Goal: Task Accomplishment & Management: Manage account settings

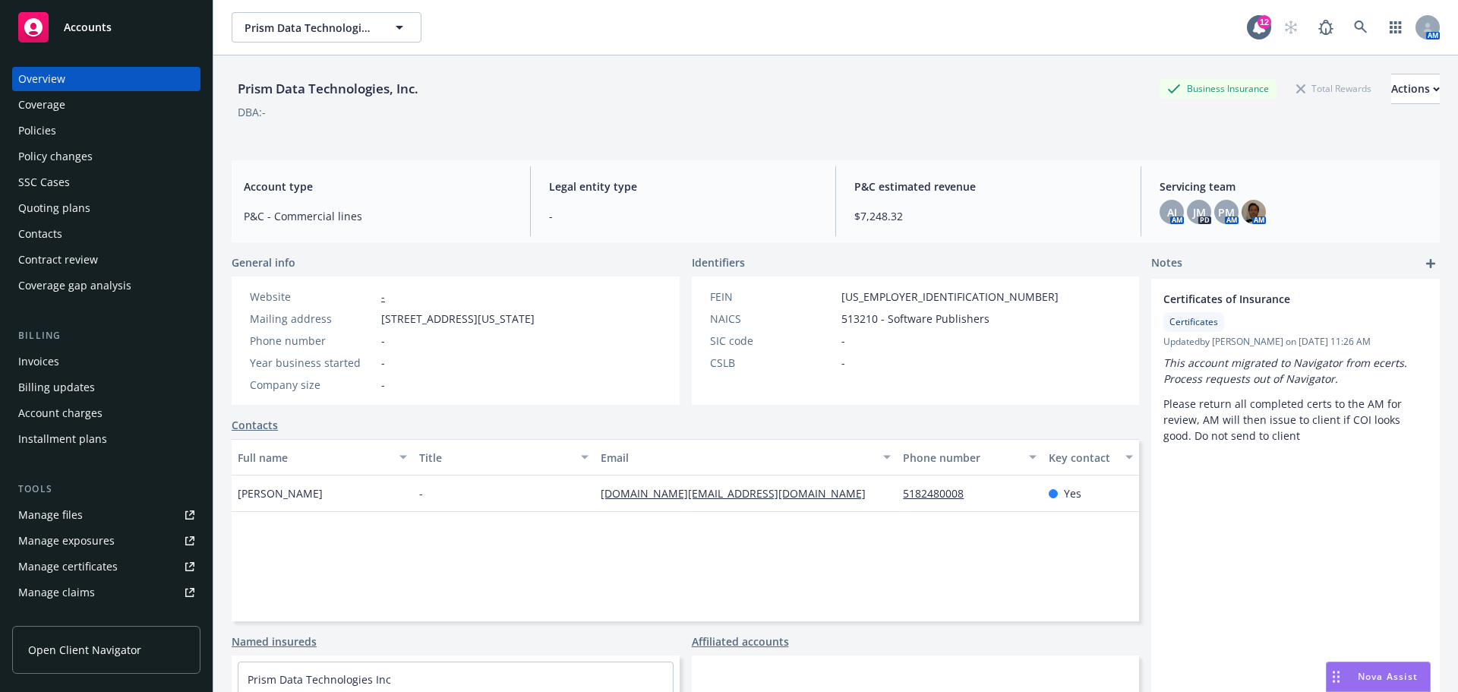
click at [46, 77] on div "Overview" at bounding box center [41, 79] width 47 height 24
click at [71, 31] on span "Accounts" at bounding box center [88, 27] width 48 height 12
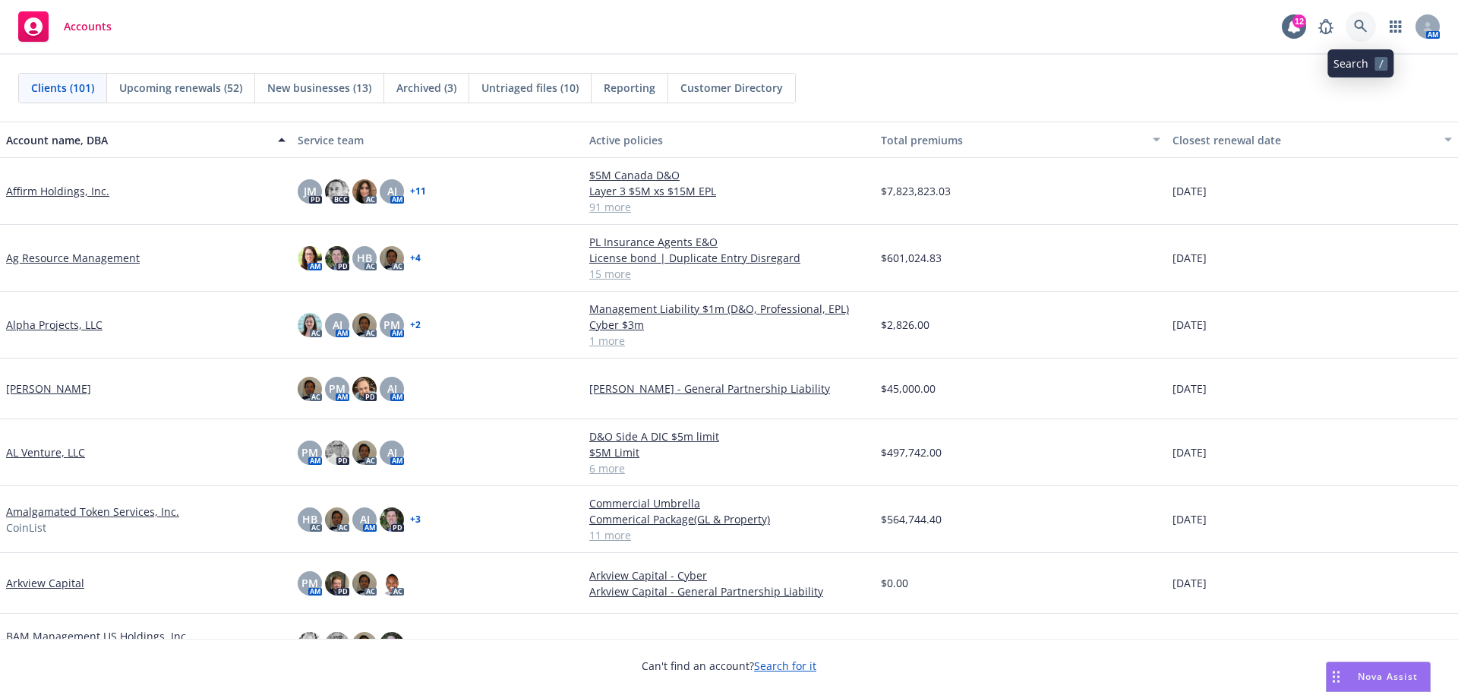
click at [1360, 26] on icon at bounding box center [1361, 27] width 14 height 14
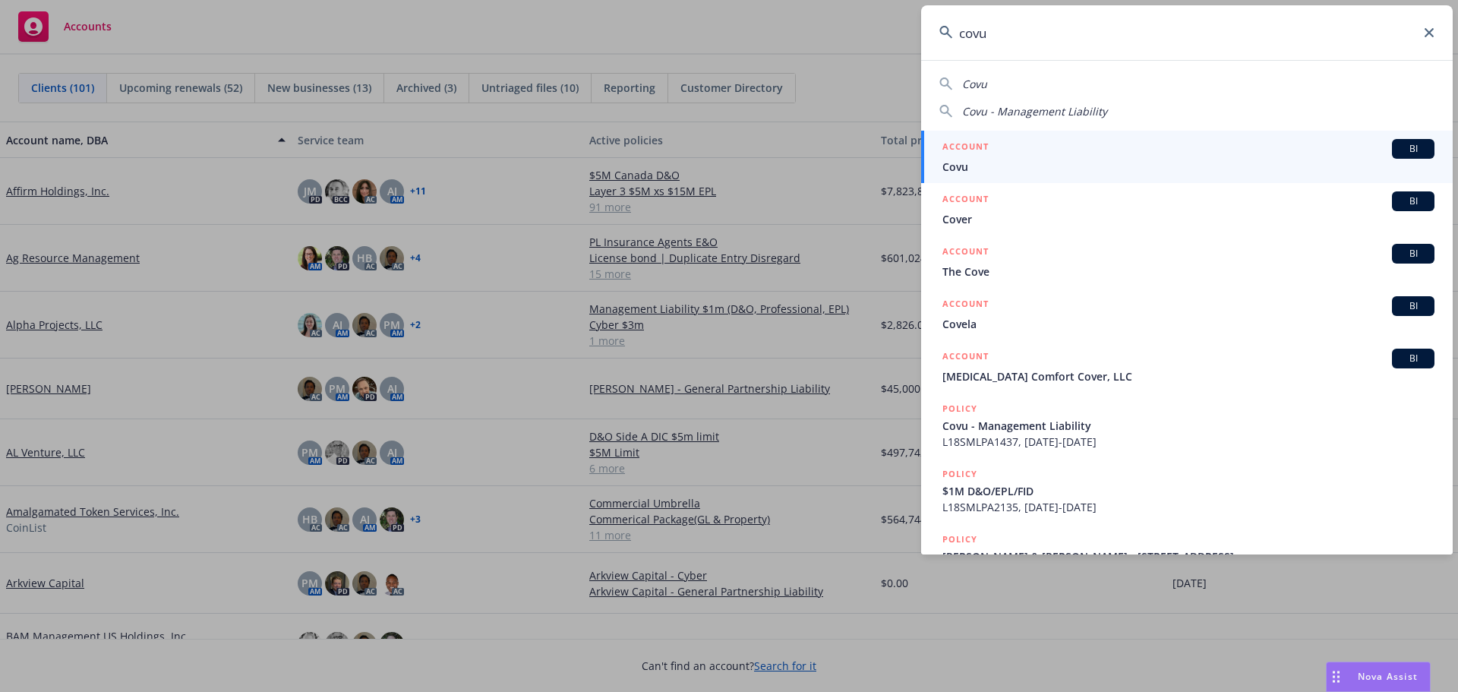
type input "covu"
click at [974, 162] on span "Covu" at bounding box center [1188, 167] width 492 height 16
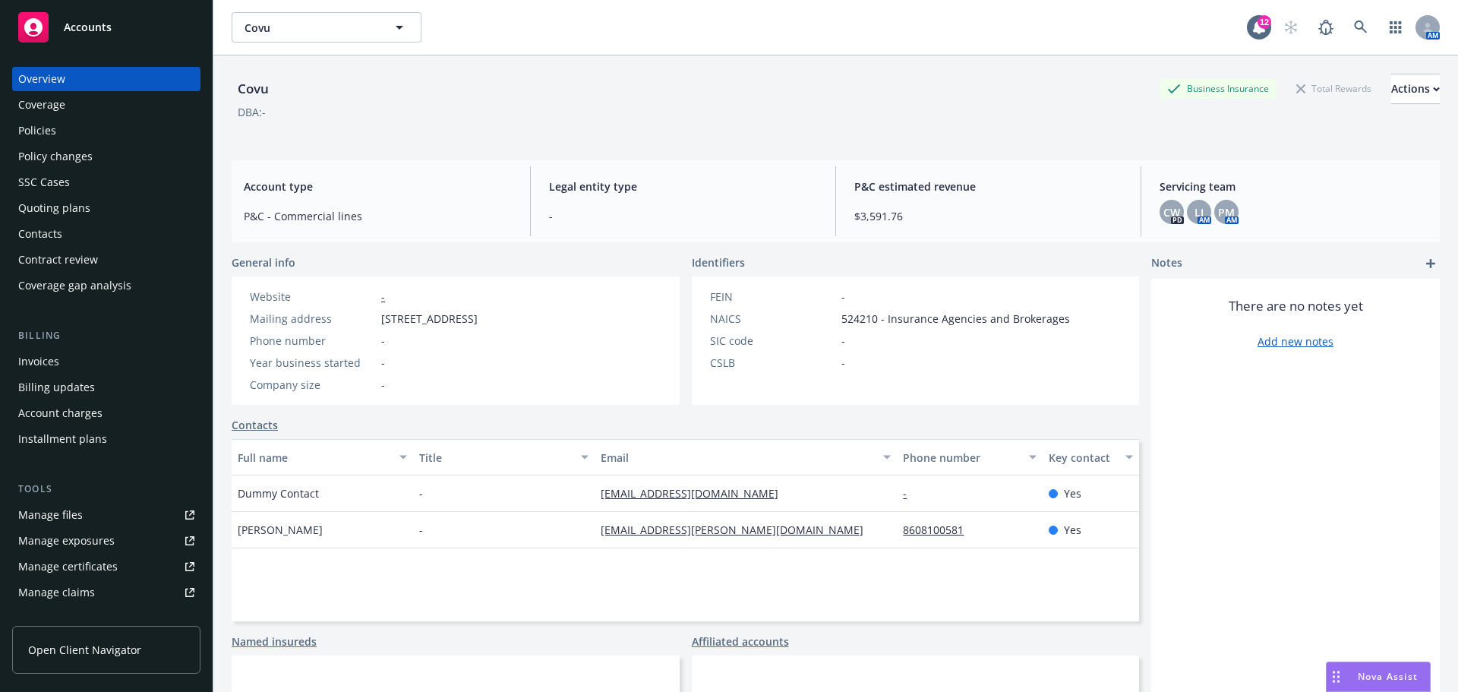
click at [53, 114] on div "Coverage" at bounding box center [41, 105] width 47 height 24
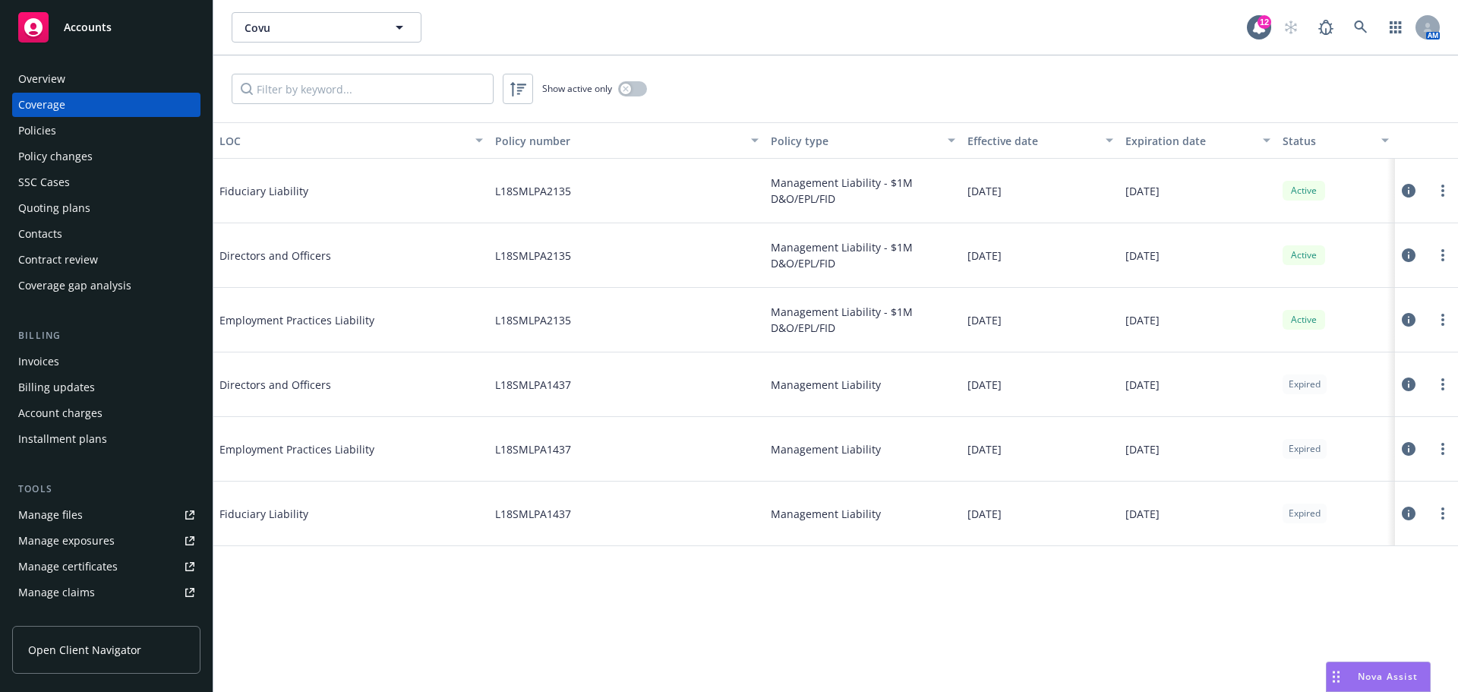
click at [40, 200] on div "Quoting plans" at bounding box center [54, 208] width 72 height 24
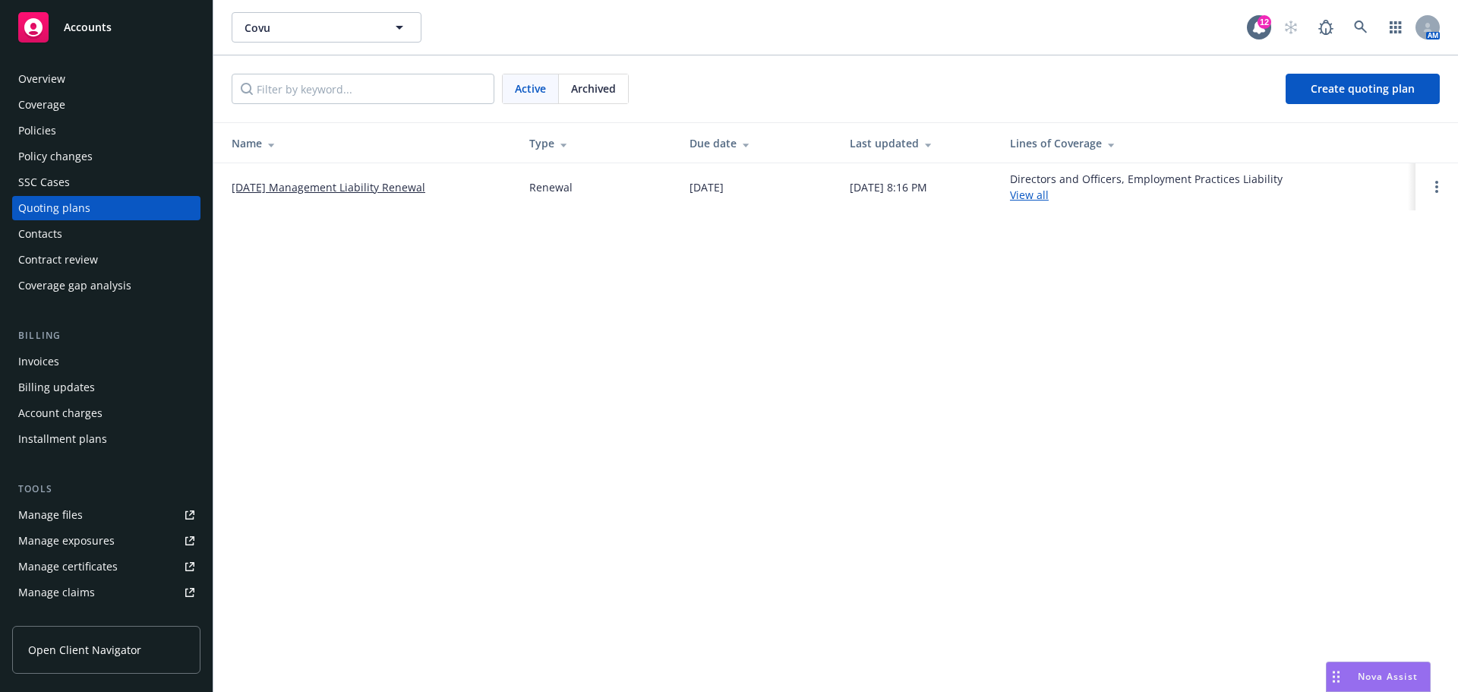
click at [94, 30] on span "Accounts" at bounding box center [88, 27] width 48 height 12
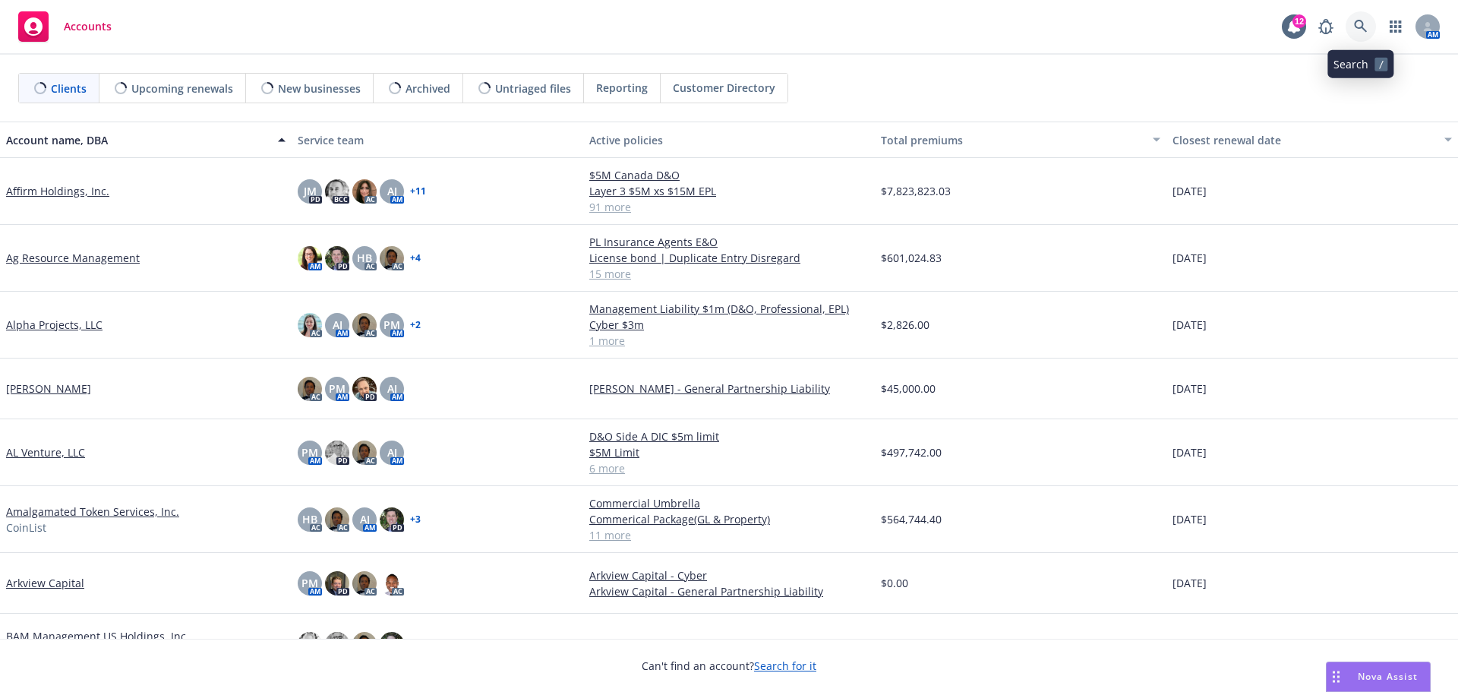
click at [1361, 33] on icon at bounding box center [1361, 27] width 14 height 14
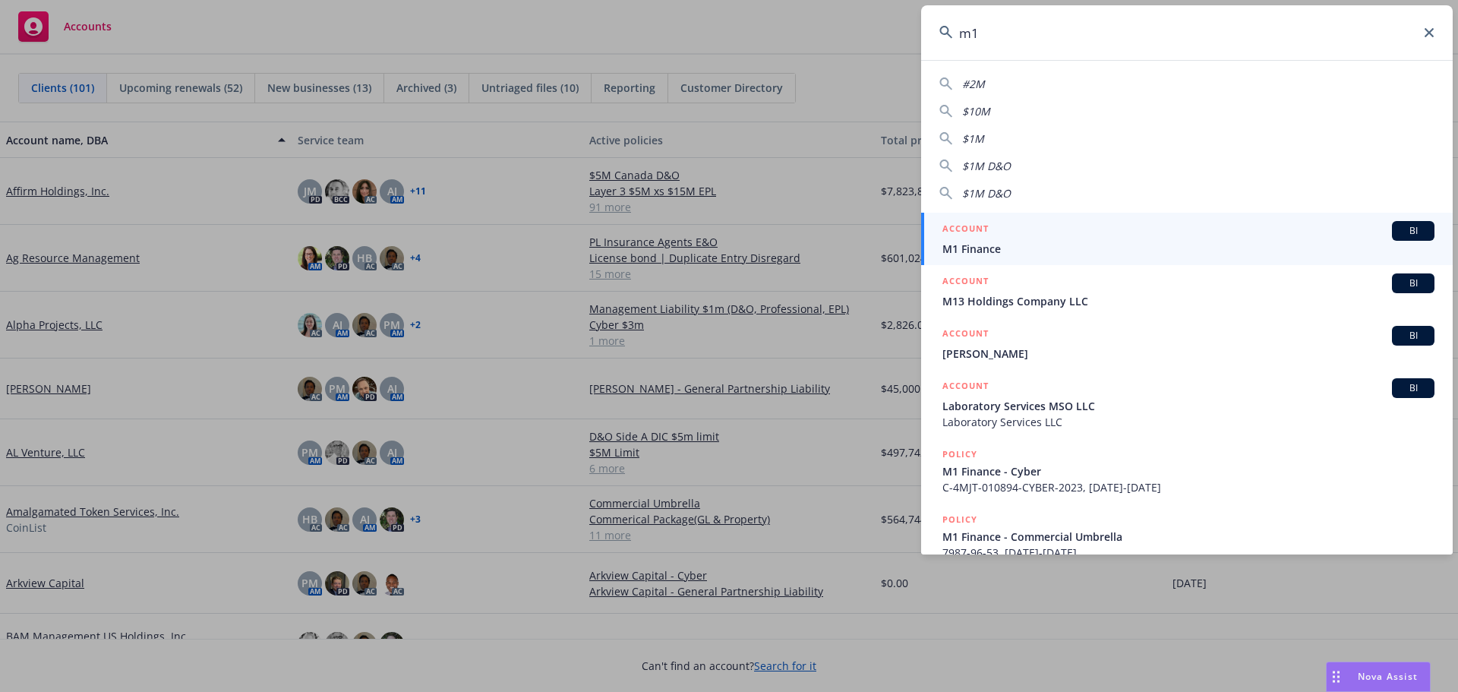
type input "m1"
click at [995, 243] on span "M1 Finance" at bounding box center [1188, 249] width 492 height 16
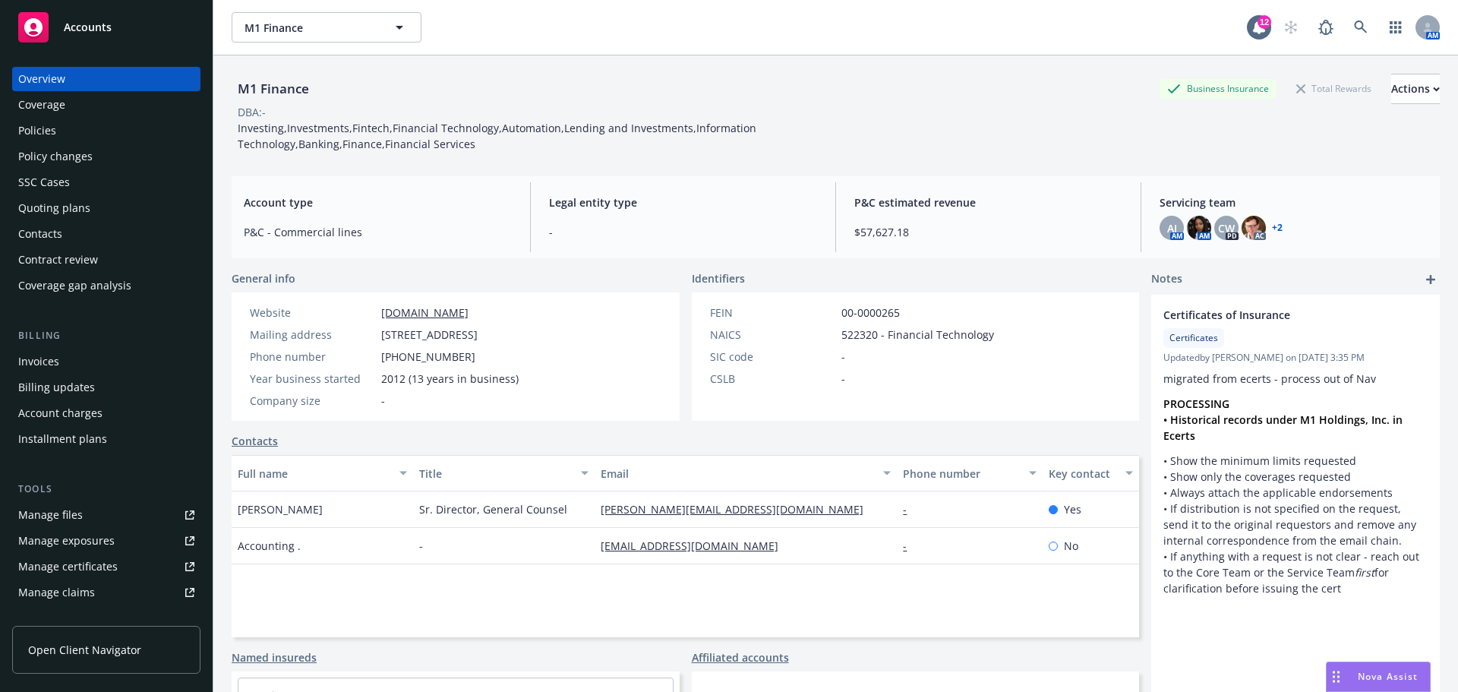
click at [46, 128] on div "Policies" at bounding box center [37, 130] width 38 height 24
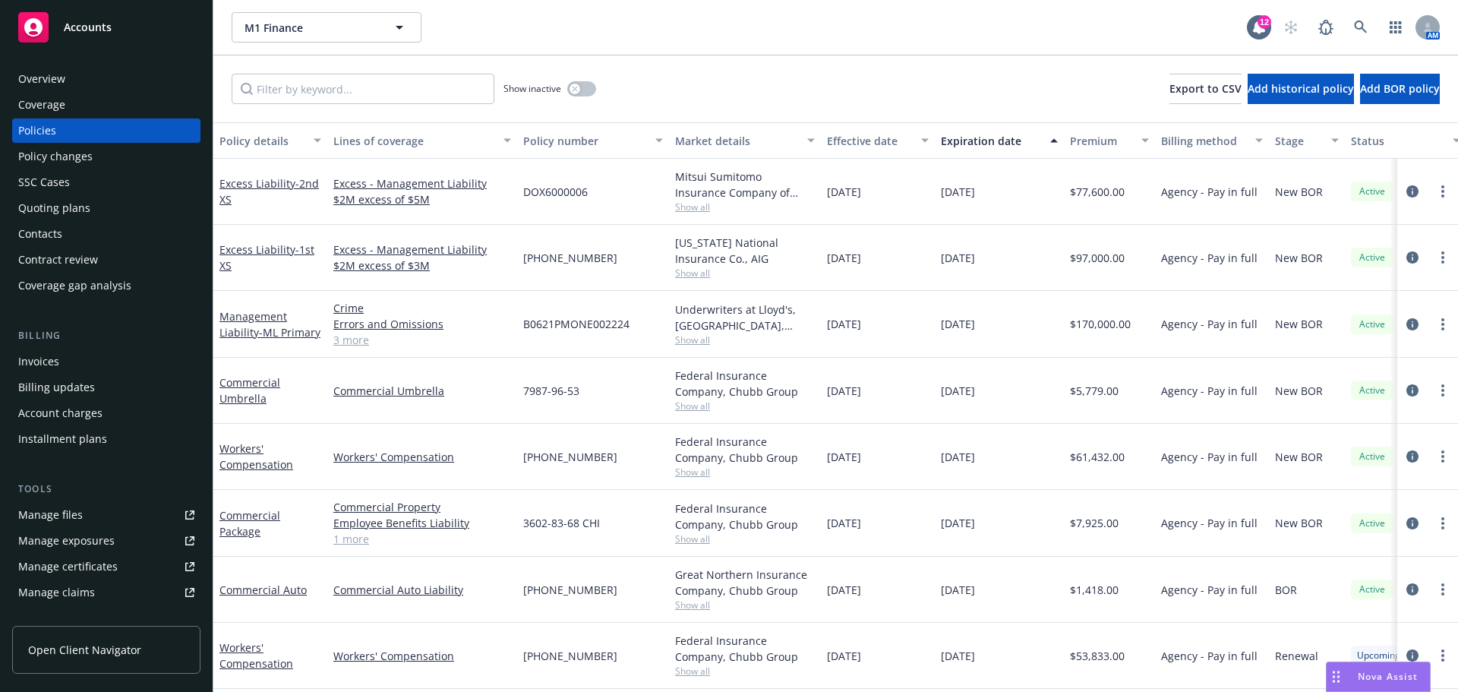
scroll to position [75, 0]
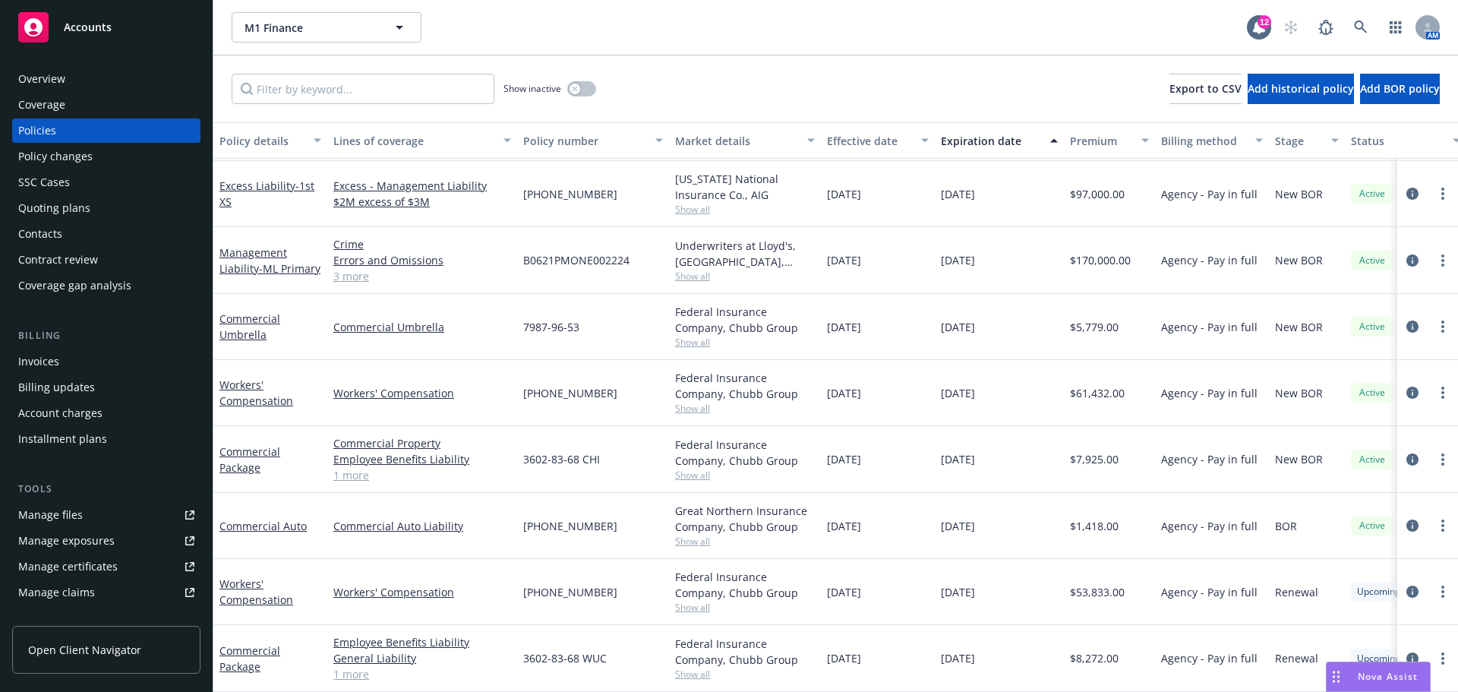
click at [58, 80] on div "Overview" at bounding box center [41, 79] width 47 height 24
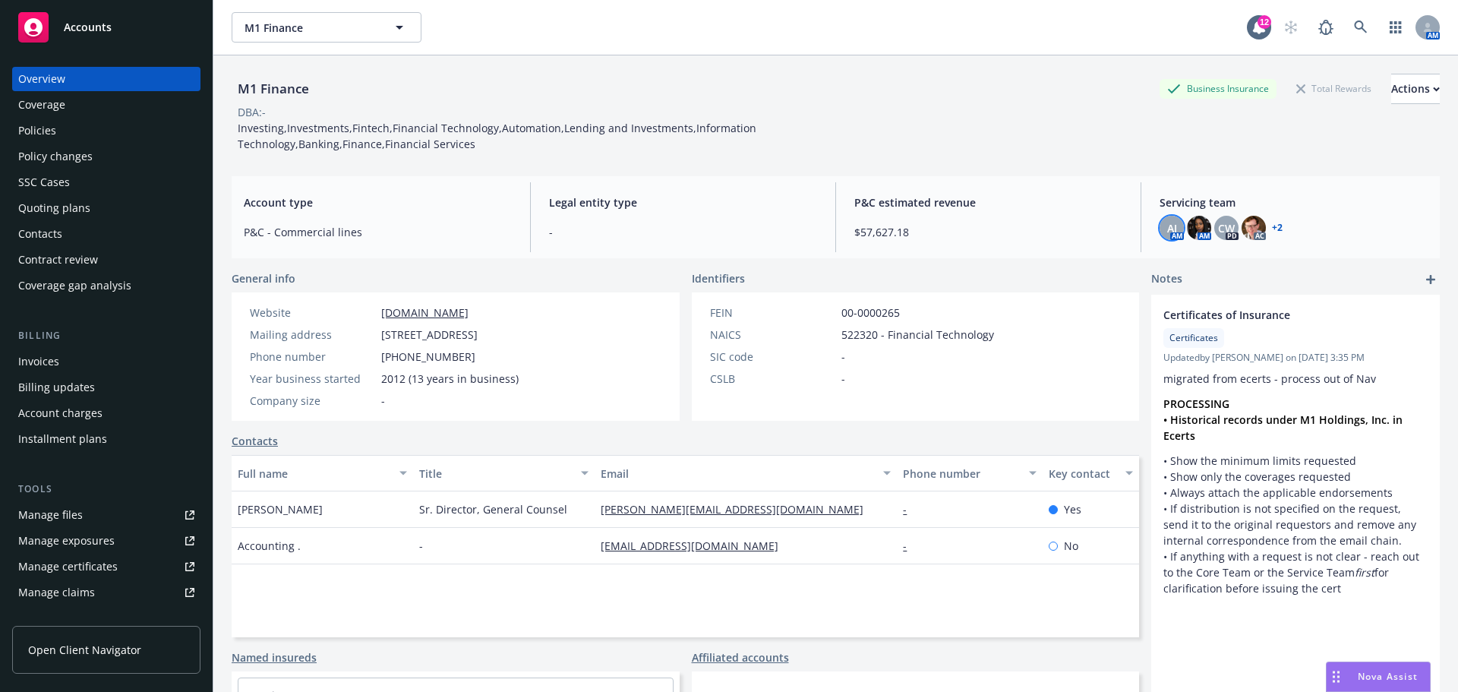
click at [1167, 234] on span "AJ" at bounding box center [1172, 228] width 10 height 16
click at [925, 118] on div "DBA: -" at bounding box center [836, 112] width 1208 height 16
click at [33, 131] on div "Policies" at bounding box center [37, 130] width 38 height 24
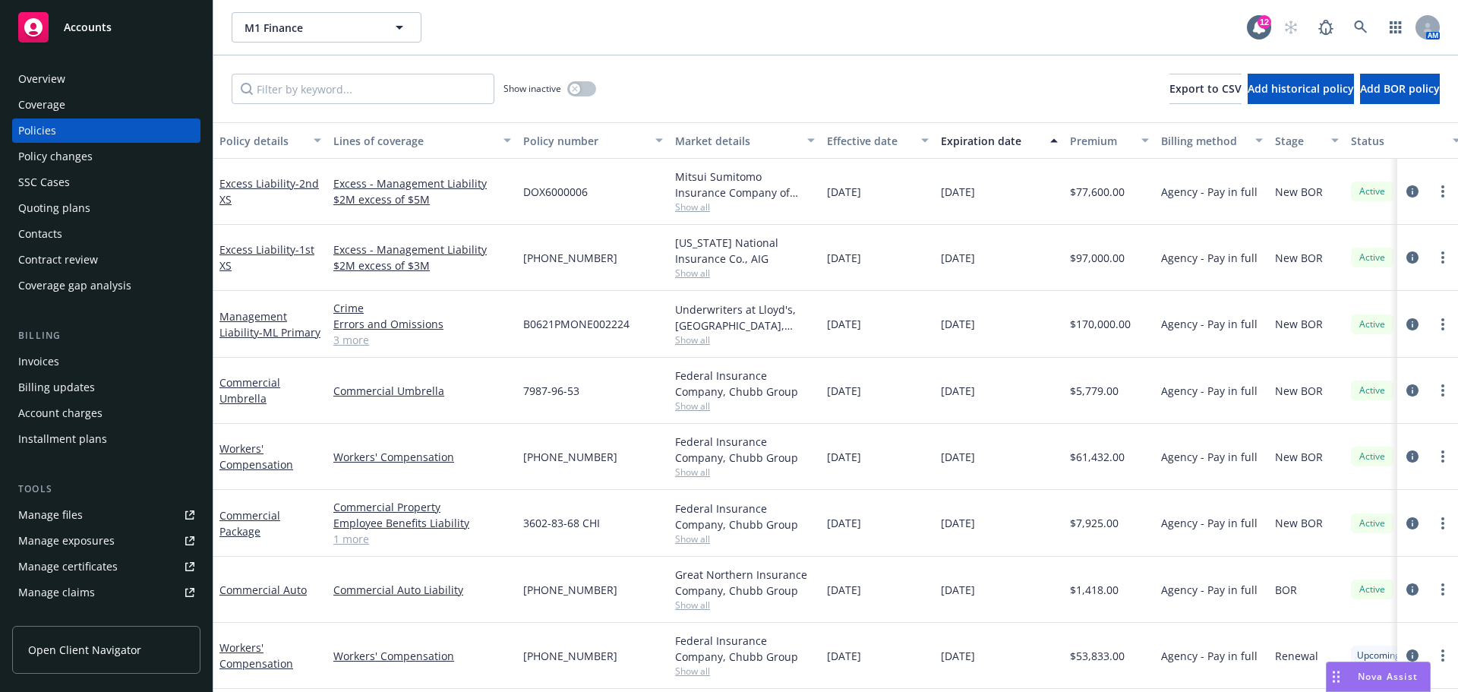
click at [52, 80] on div "Overview" at bounding box center [41, 79] width 47 height 24
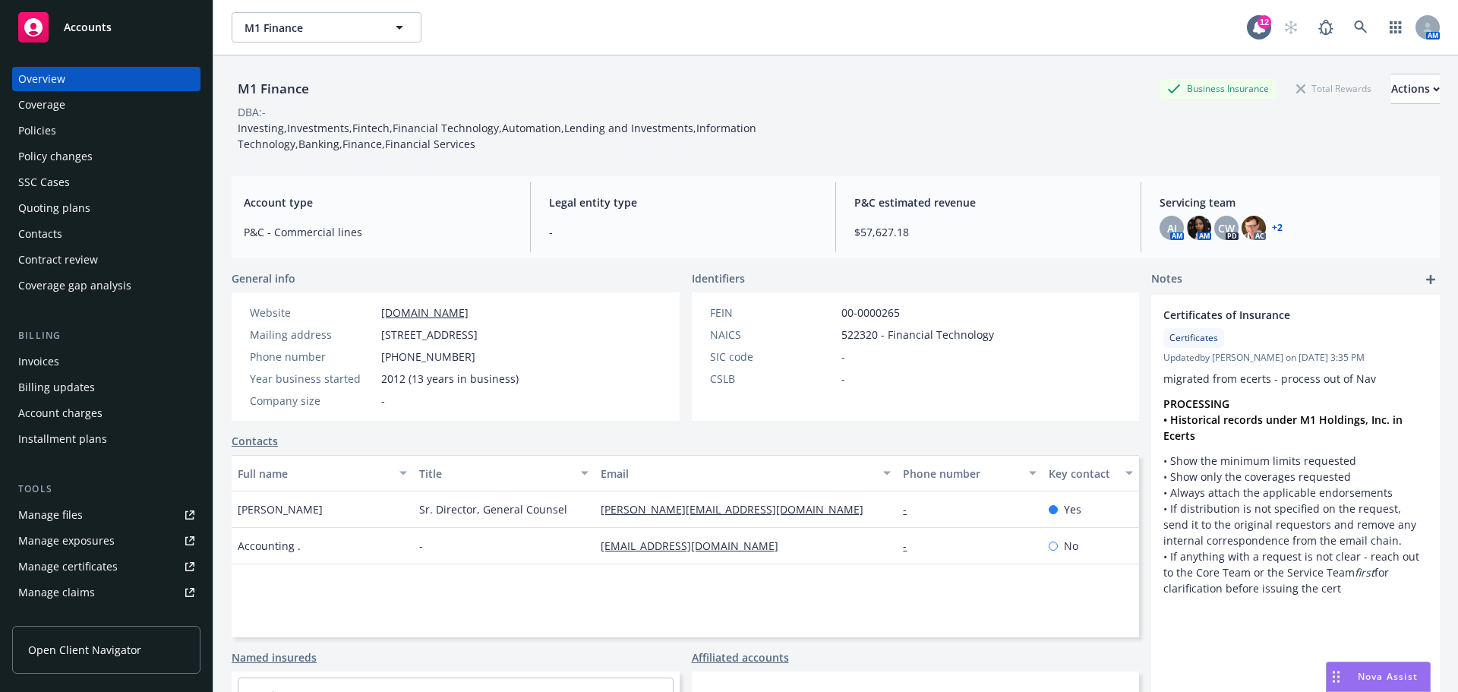
click at [1273, 225] on link "+ 2" at bounding box center [1277, 227] width 11 height 9
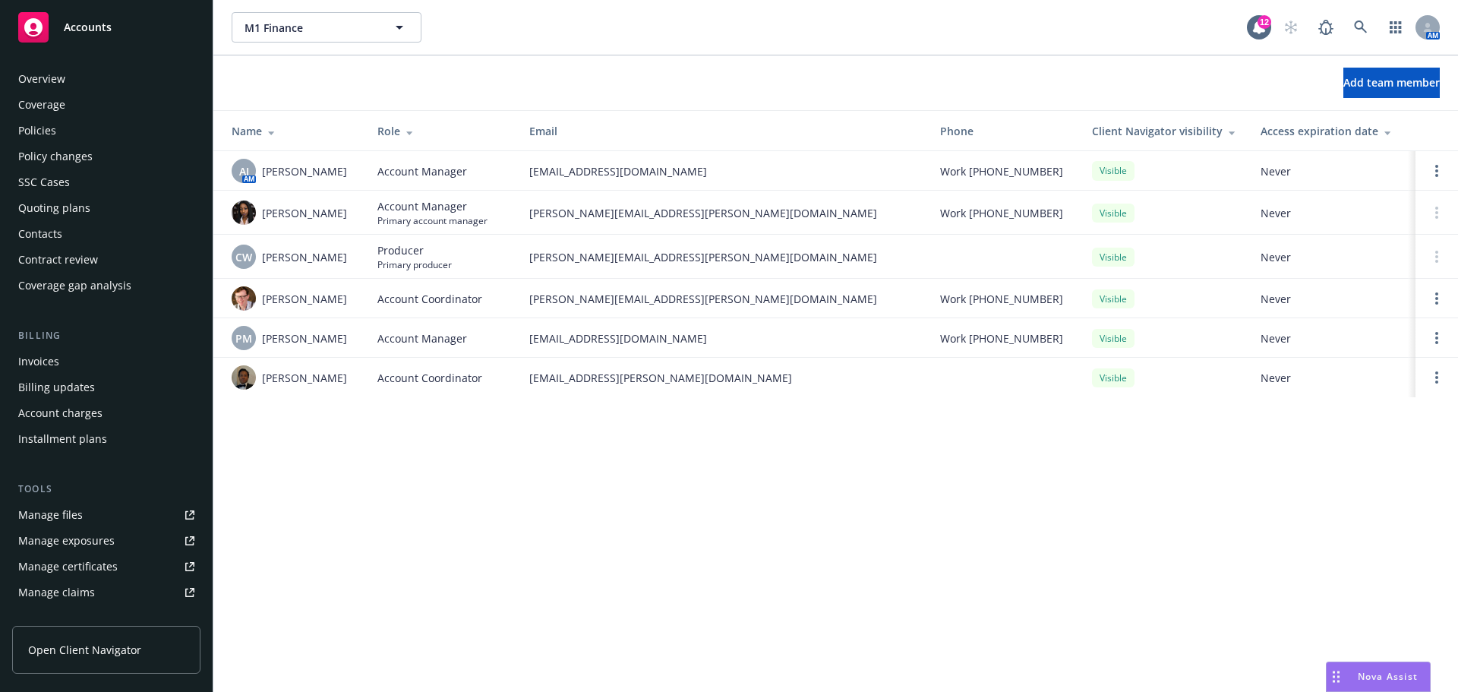
click at [49, 129] on div "Policies" at bounding box center [37, 130] width 38 height 24
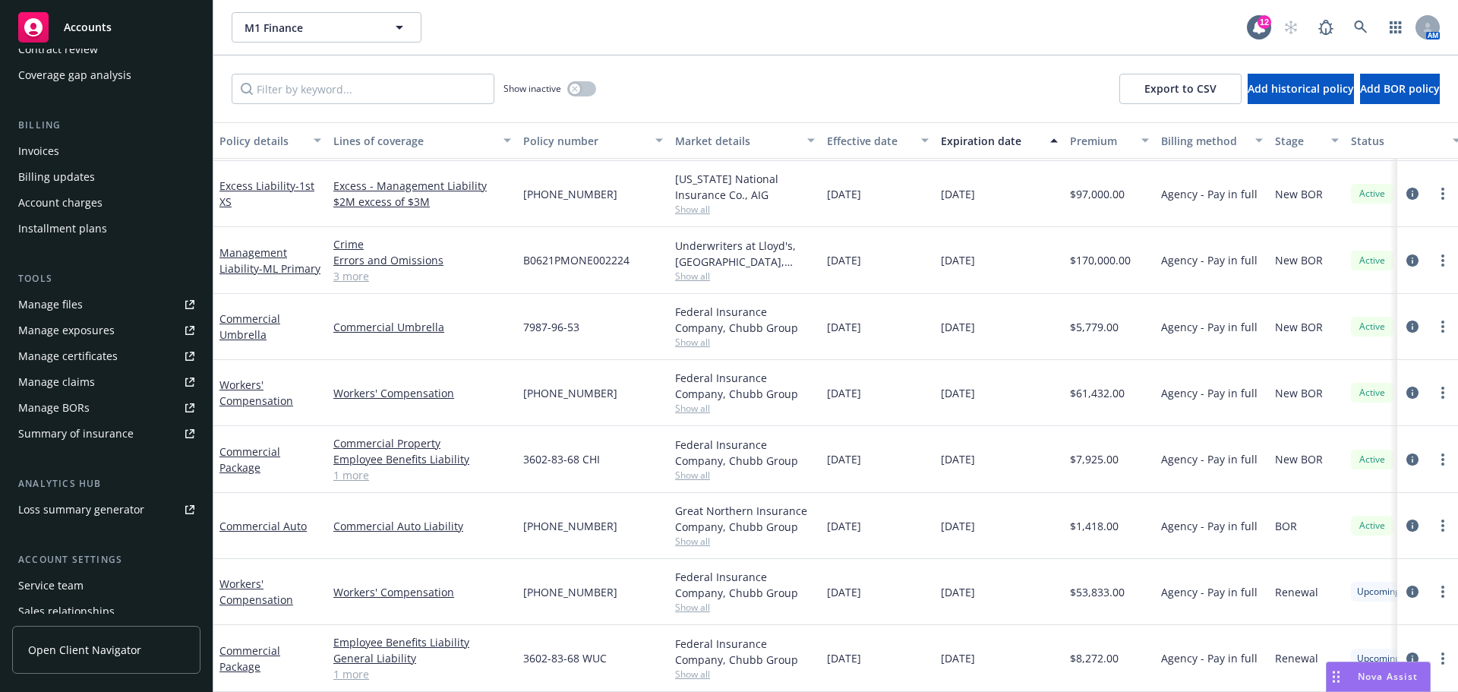
scroll to position [228, 0]
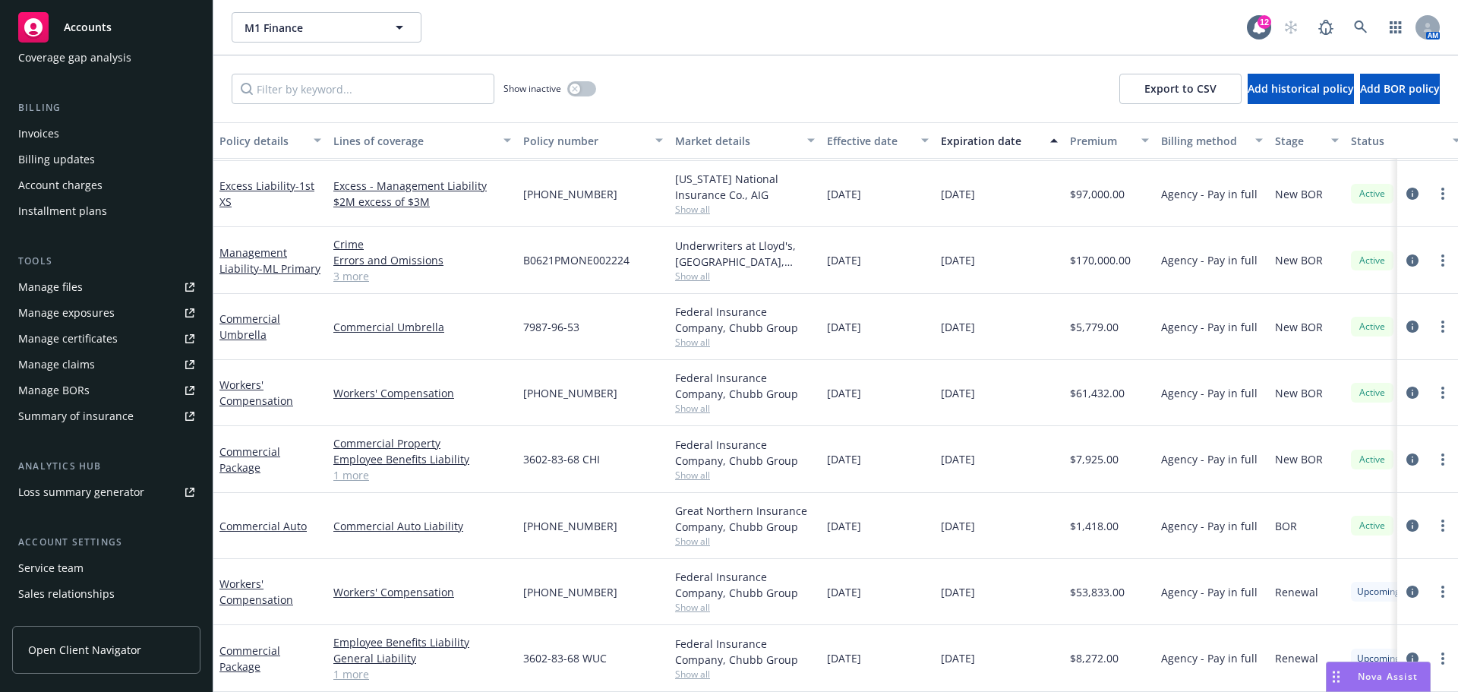
click at [66, 286] on div "Manage files" at bounding box center [50, 287] width 65 height 24
click at [60, 33] on div "Accounts" at bounding box center [106, 27] width 176 height 30
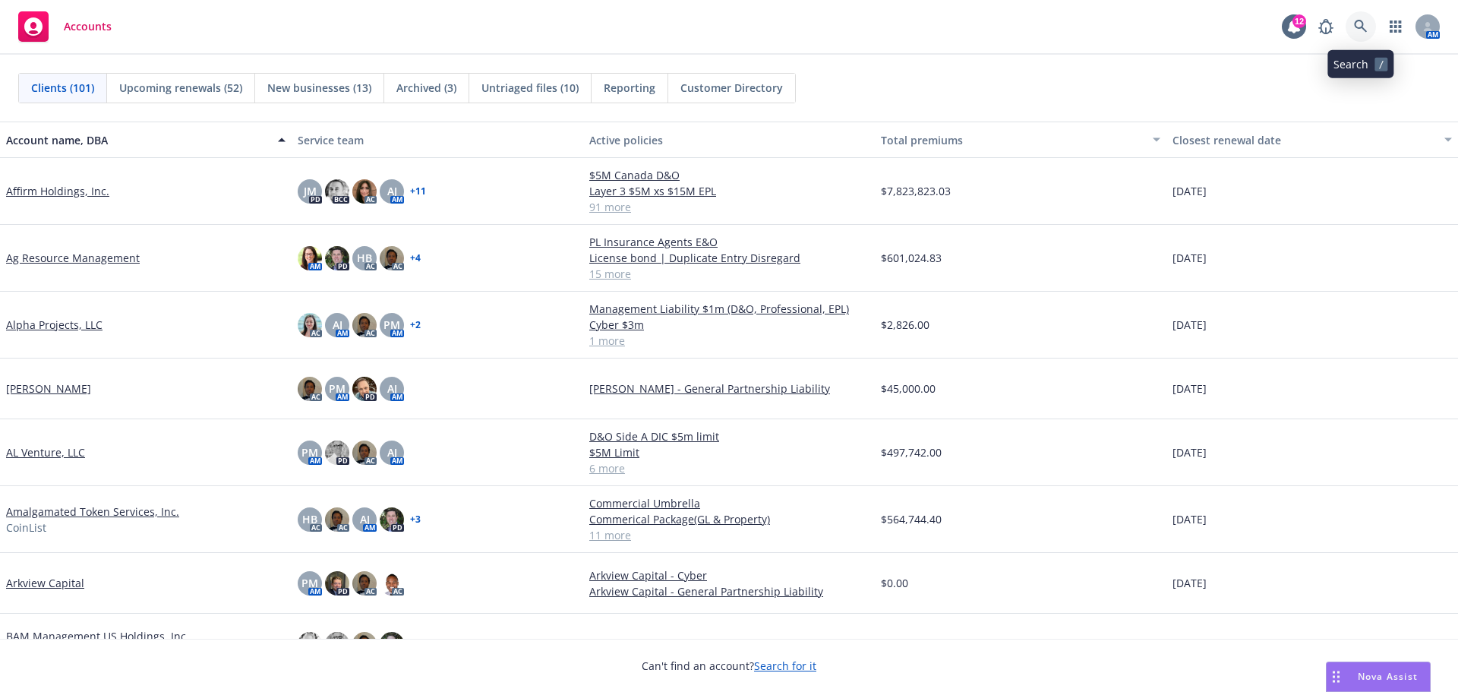
click at [1361, 27] on icon at bounding box center [1360, 26] width 13 height 13
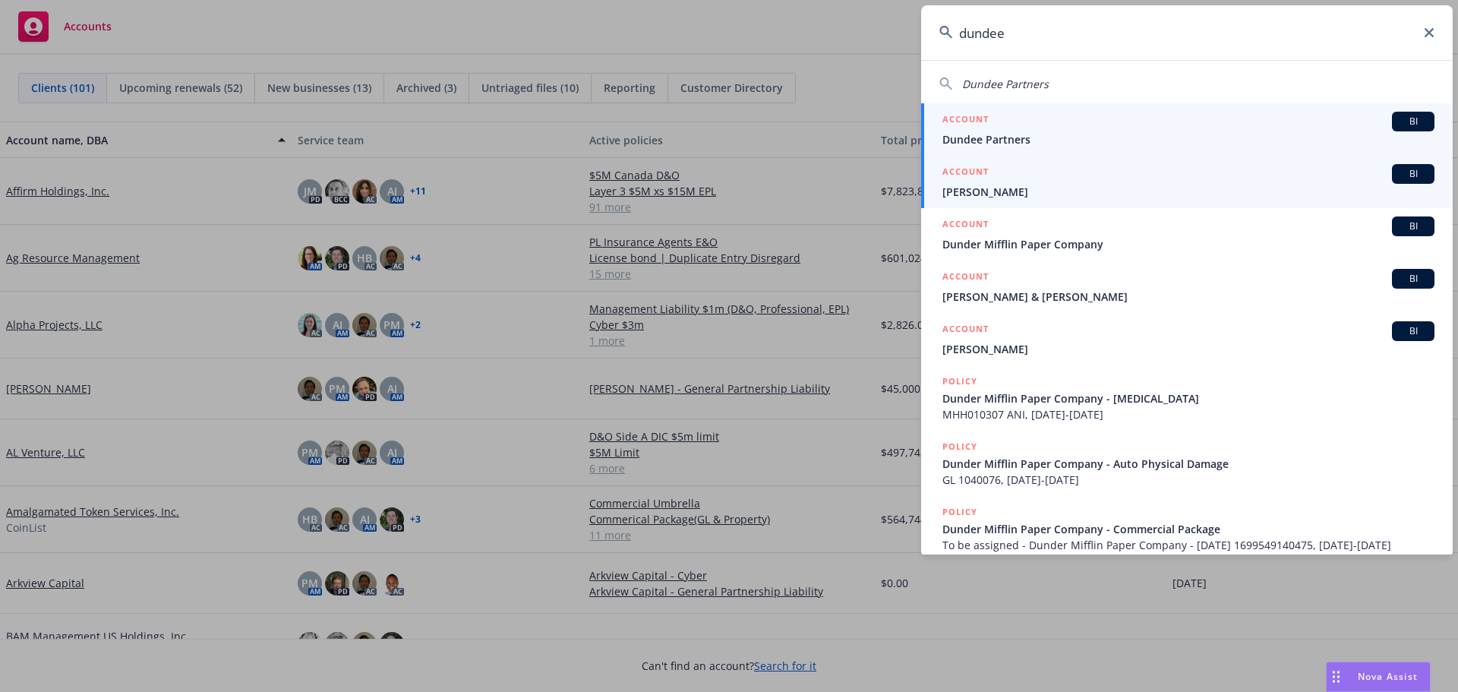
type input "dundee"
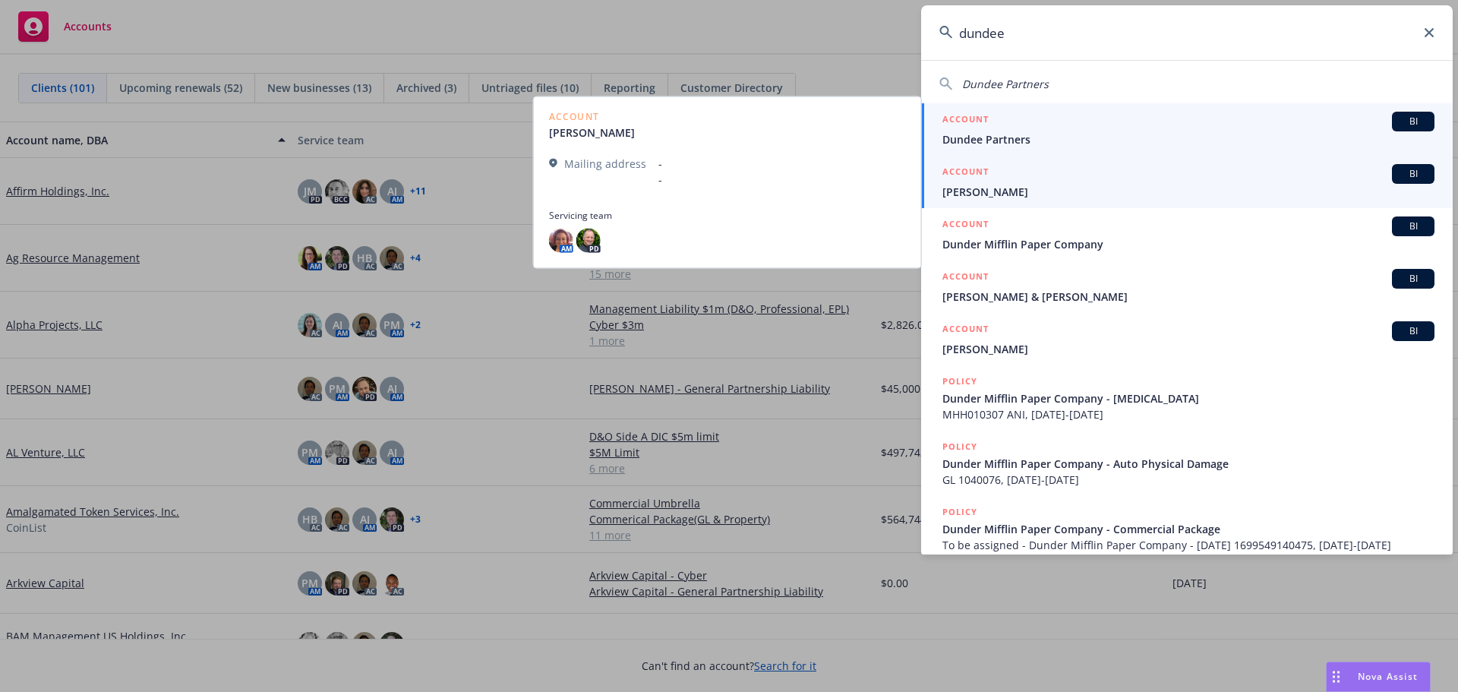
click at [1035, 137] on span "Dundee Partners" at bounding box center [1188, 139] width 492 height 16
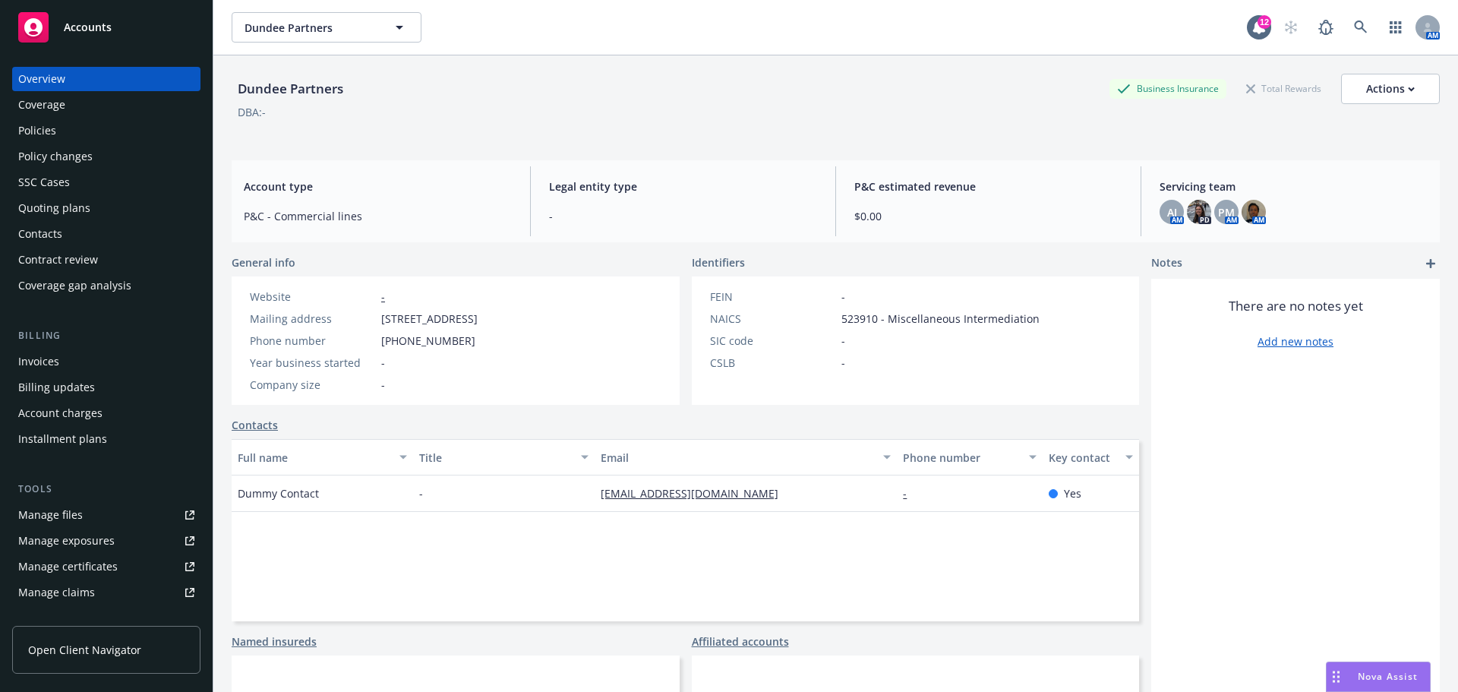
click at [40, 132] on div "Policies" at bounding box center [37, 130] width 38 height 24
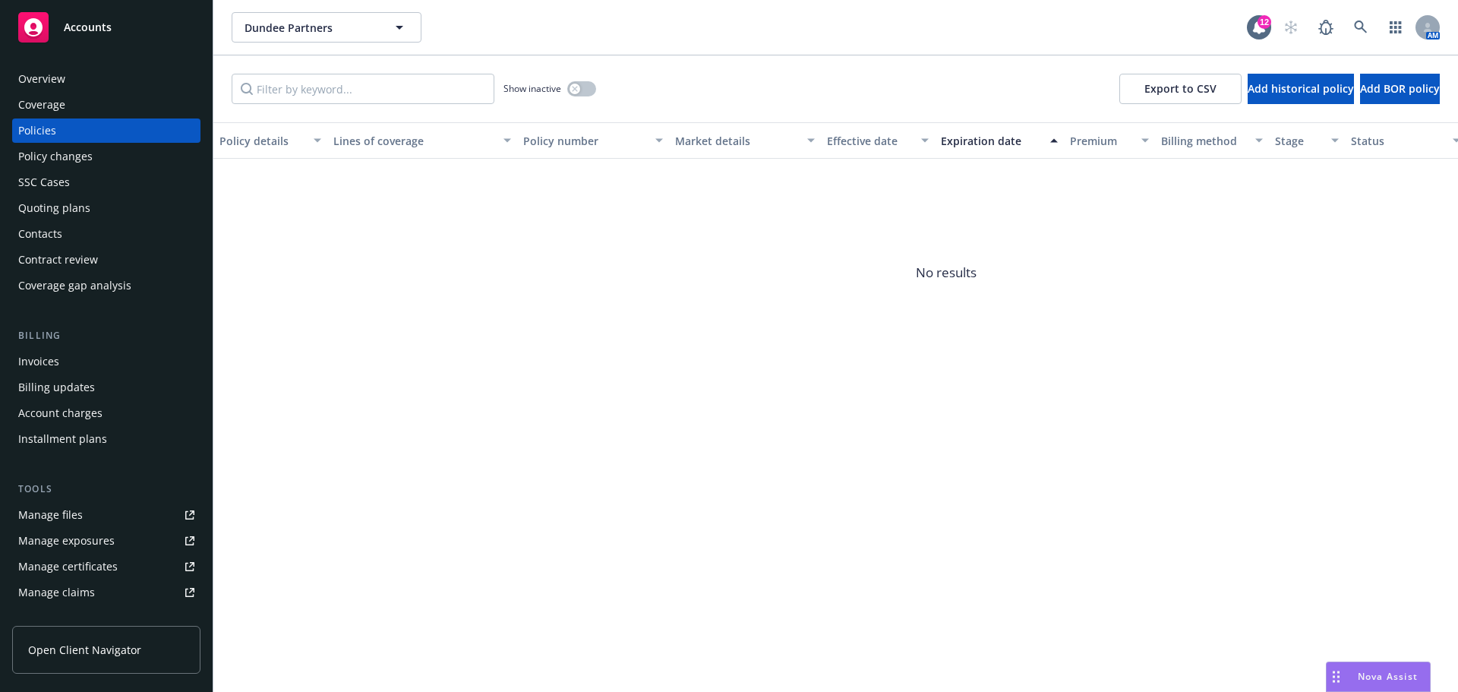
click at [39, 74] on div "Overview" at bounding box center [41, 79] width 47 height 24
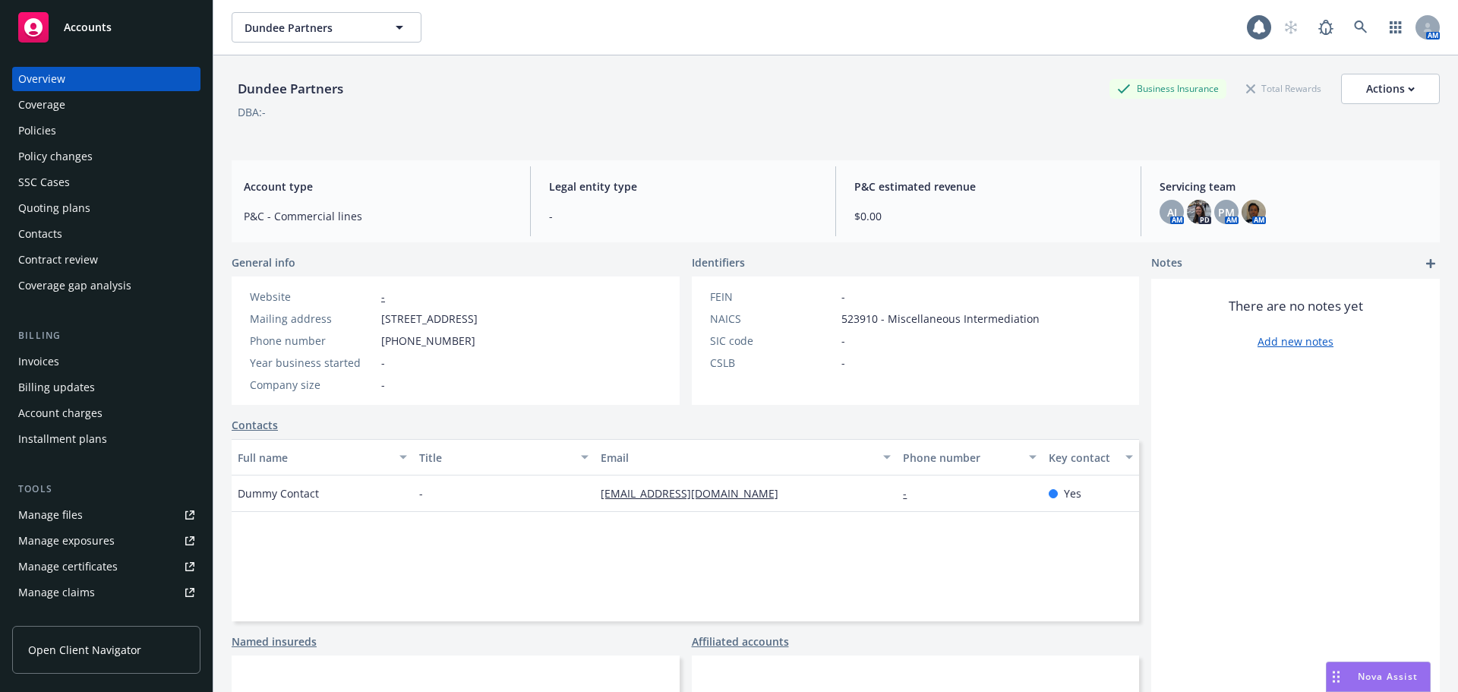
click at [74, 27] on span "Accounts" at bounding box center [88, 27] width 48 height 12
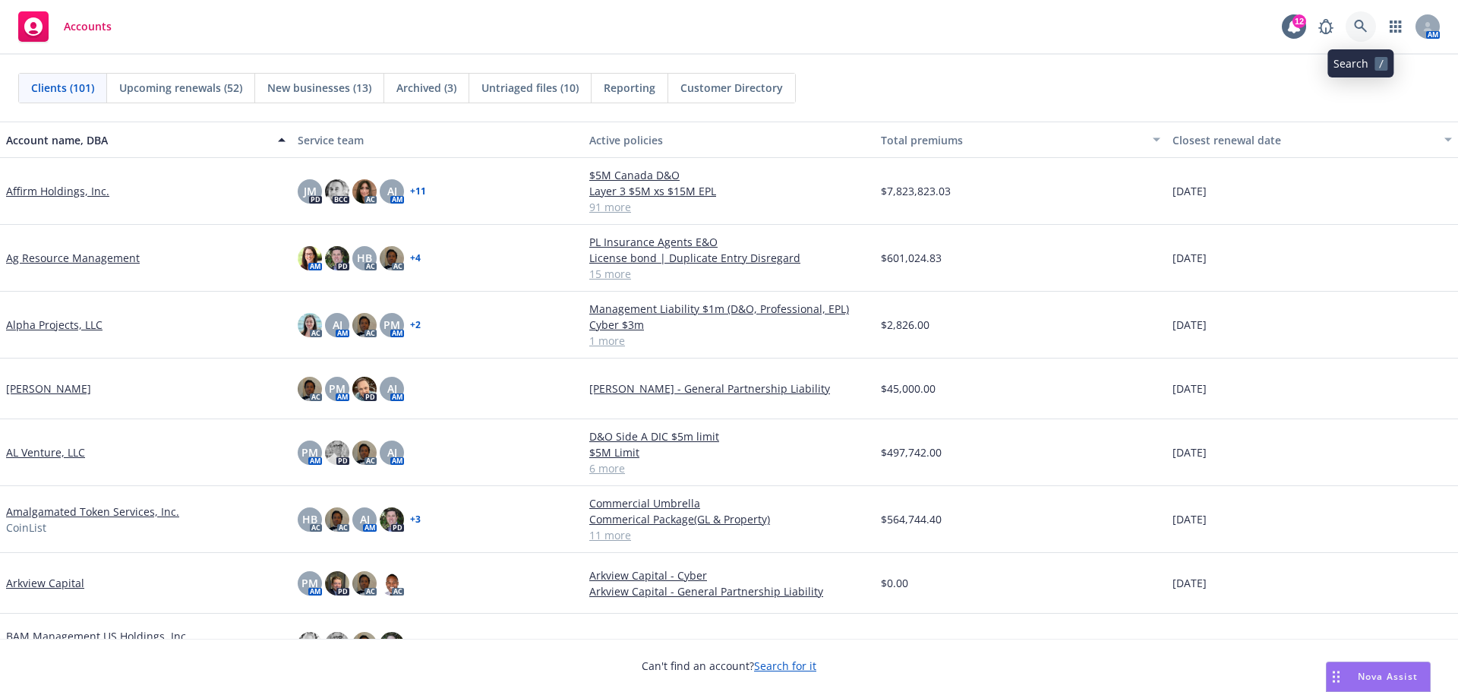
click at [1364, 24] on icon at bounding box center [1361, 27] width 14 height 14
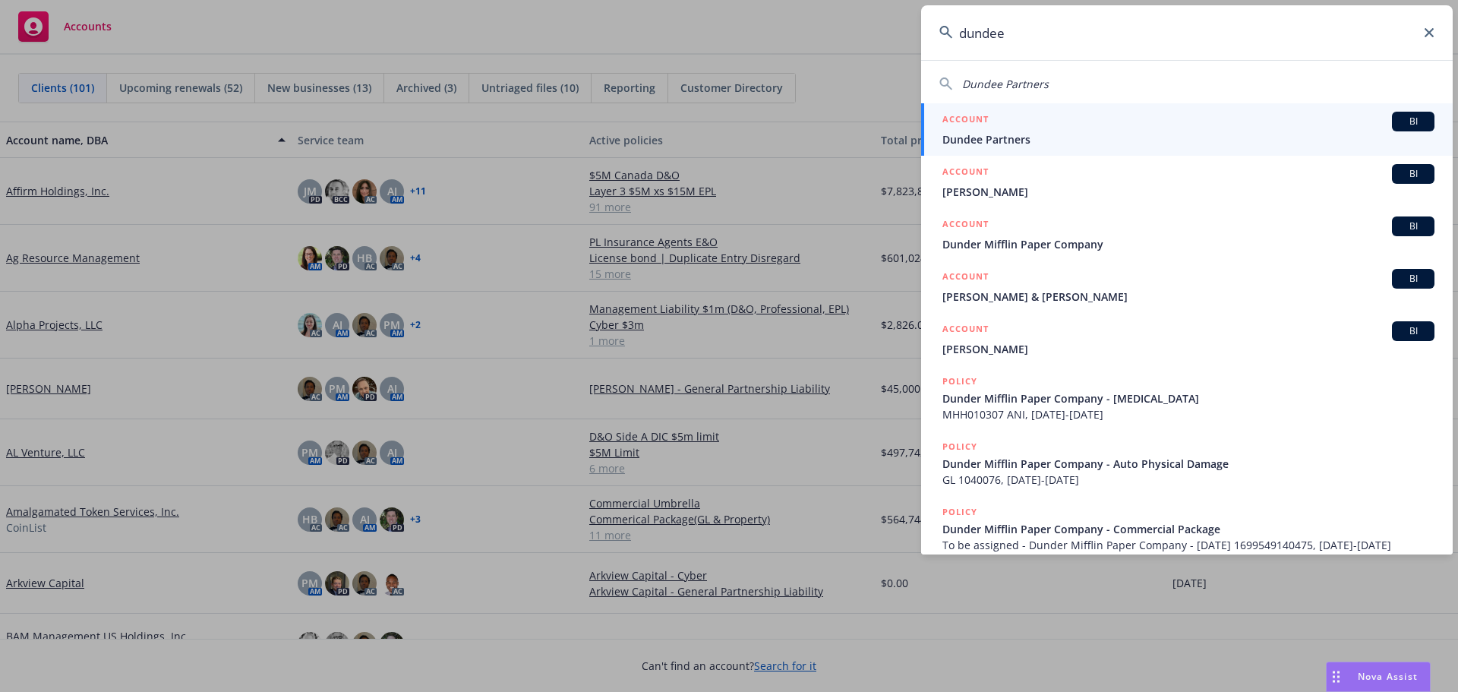
type input "dundee"
click at [1027, 138] on span "Dundee Partners" at bounding box center [1188, 139] width 492 height 16
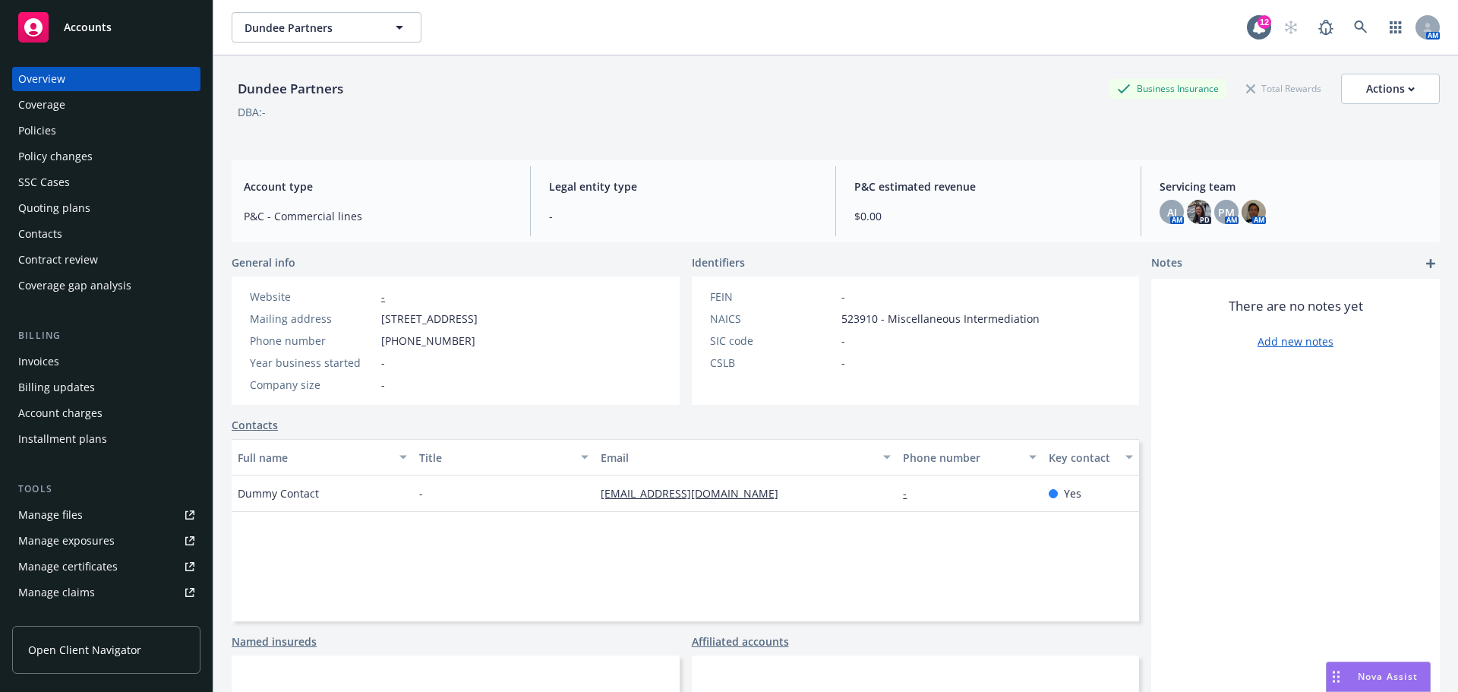
click at [71, 206] on div "Quoting plans" at bounding box center [54, 208] width 72 height 24
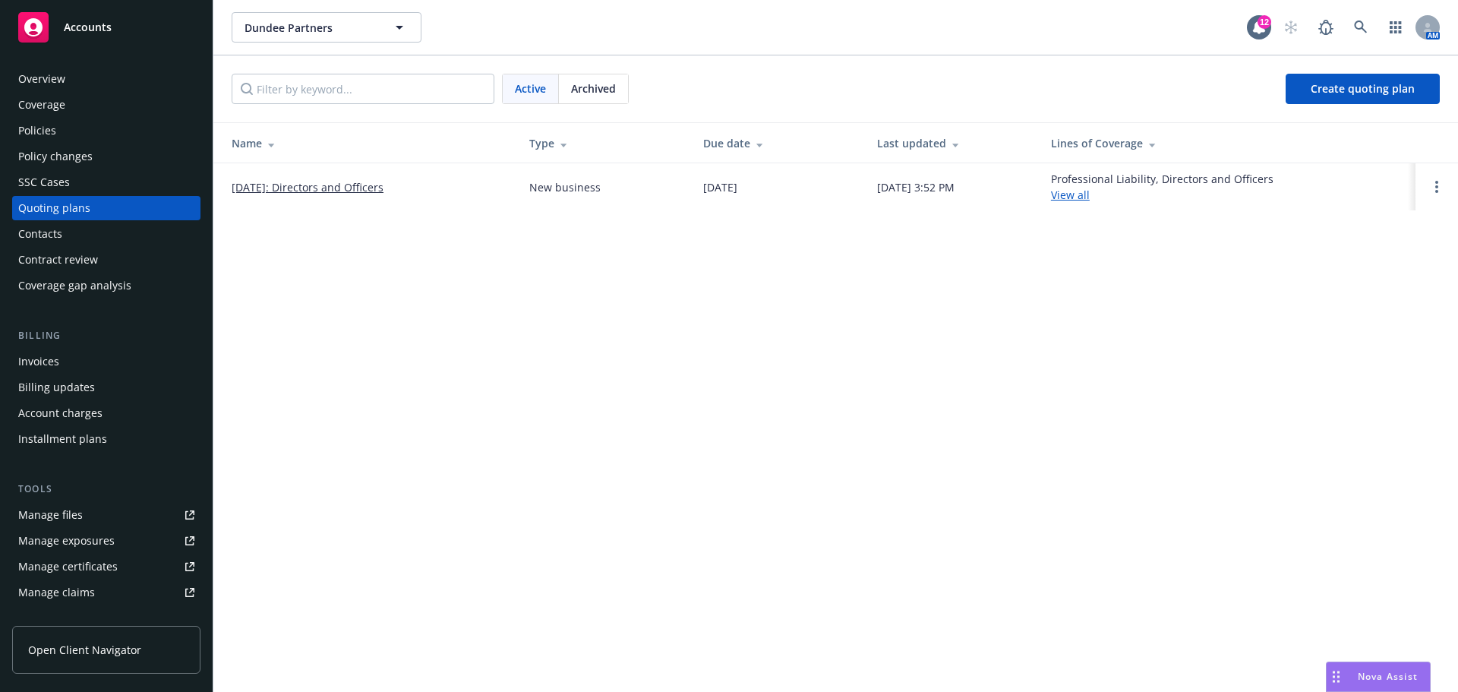
click at [312, 190] on link "[DATE]: Directors and Officers" at bounding box center [308, 187] width 152 height 16
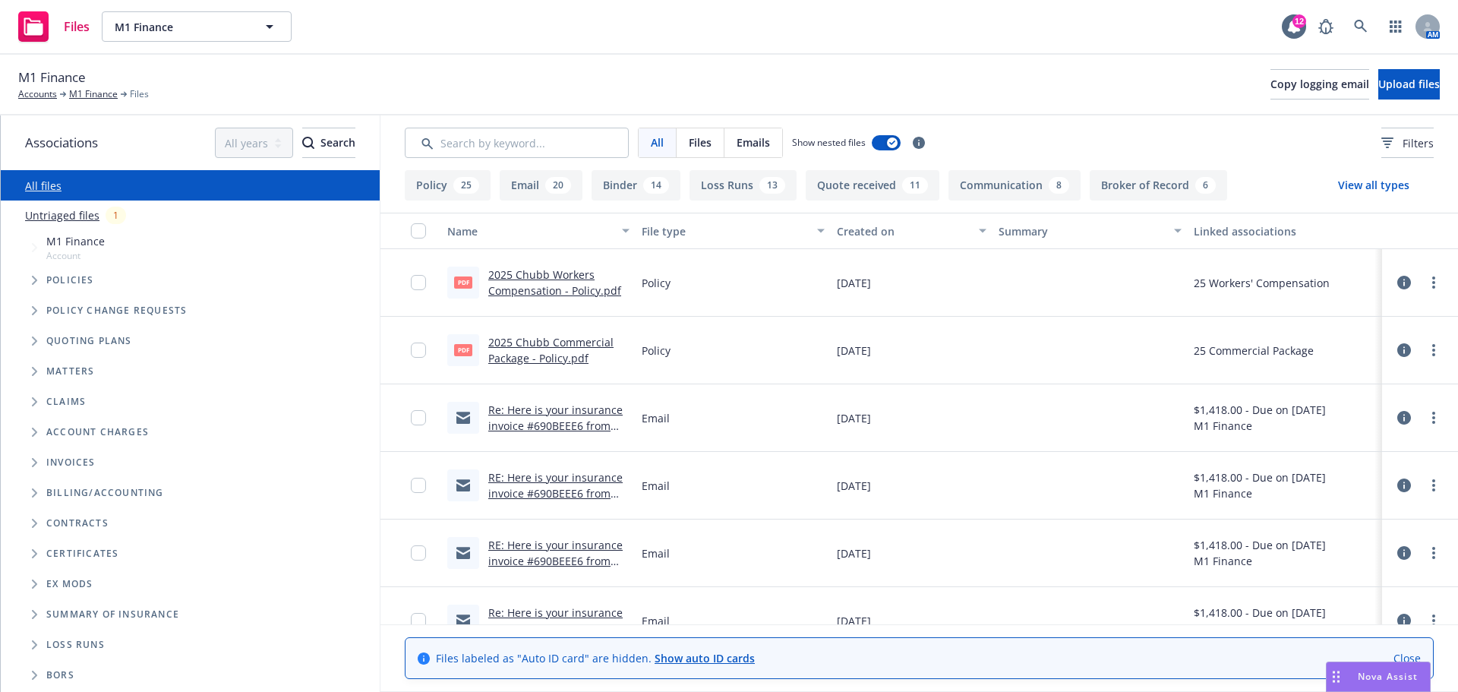
click at [992, 182] on button "Communication 8" at bounding box center [1014, 185] width 132 height 30
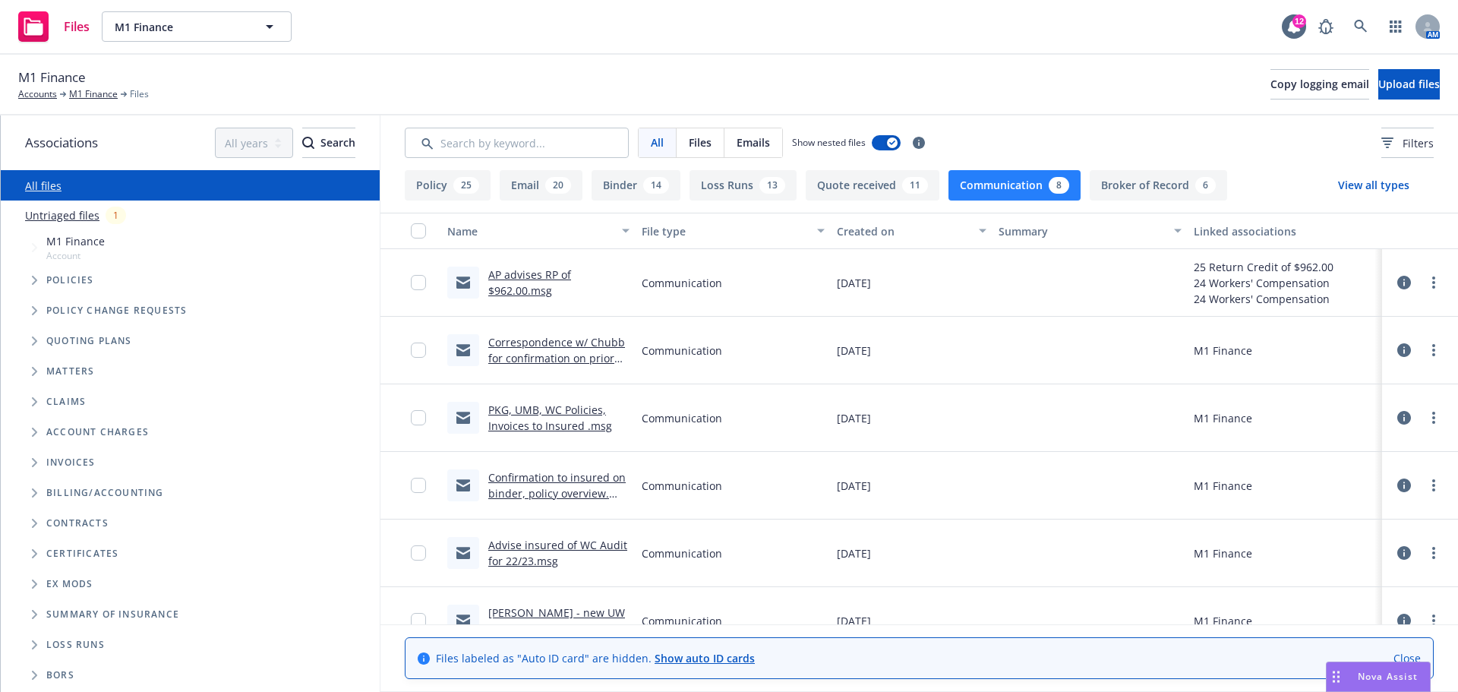
click at [1368, 181] on button "View all types" at bounding box center [1373, 185] width 120 height 30
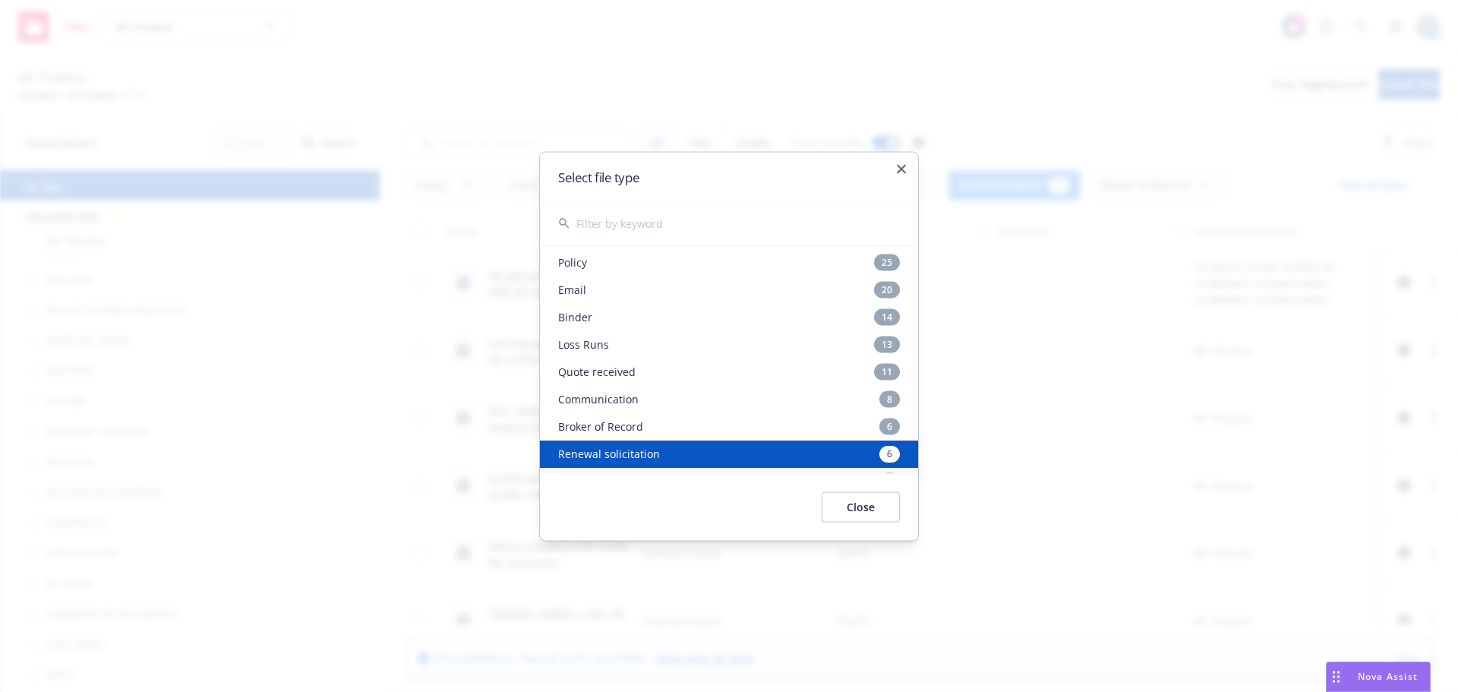
click at [605, 450] on div "Renewal solicitation 6" at bounding box center [729, 453] width 378 height 27
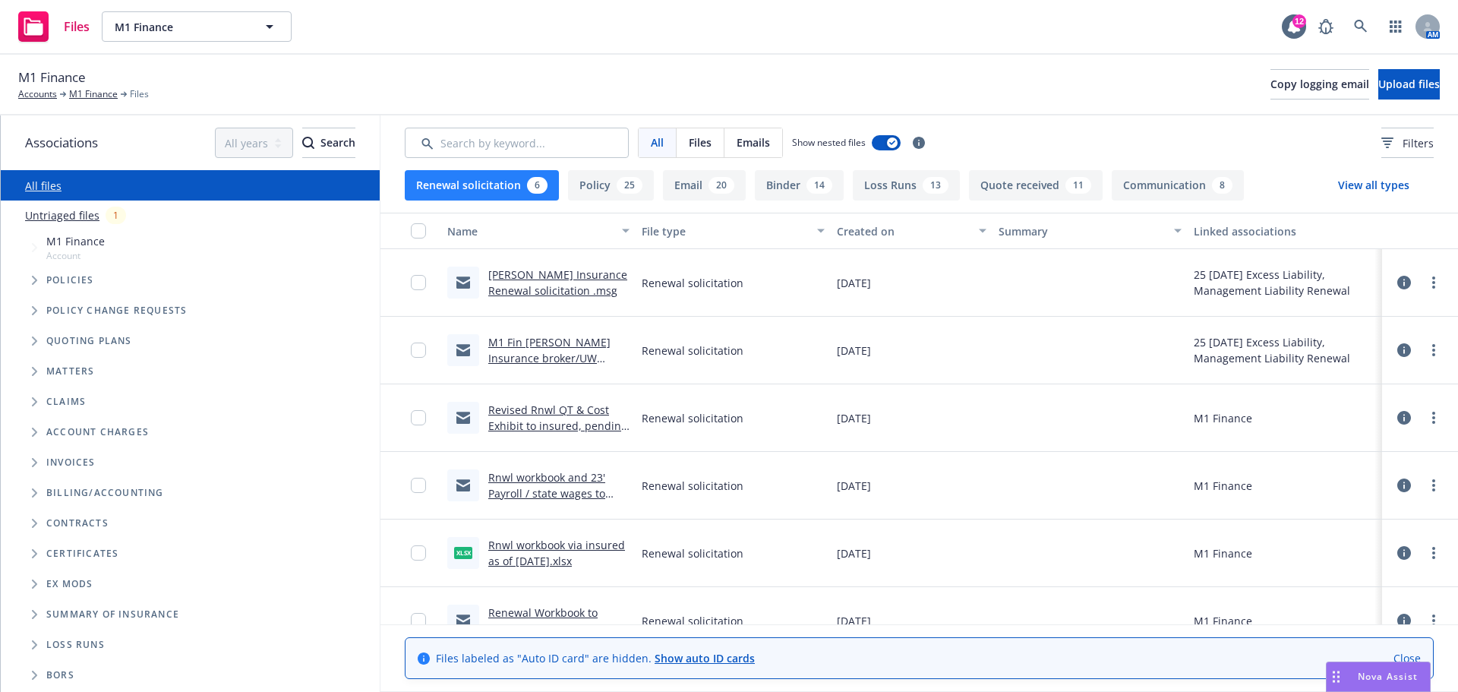
click at [540, 544] on link "Rnwl workbook via insured as of 8/12/24.xlsx" at bounding box center [556, 553] width 137 height 30
click at [69, 282] on span "Policies" at bounding box center [70, 280] width 48 height 9
click at [87, 94] on link "M1 Finance" at bounding box center [93, 94] width 49 height 14
